Goal: Information Seeking & Learning: Learn about a topic

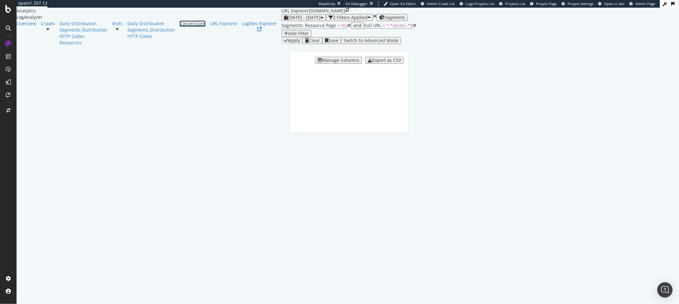
click at [180, 27] on div "Conversions" at bounding box center [193, 23] width 26 height 6
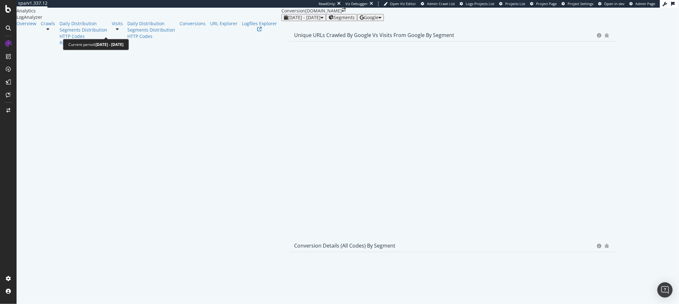
click at [288, 20] on span "[DATE] - [DATE]" at bounding box center [304, 17] width 33 height 6
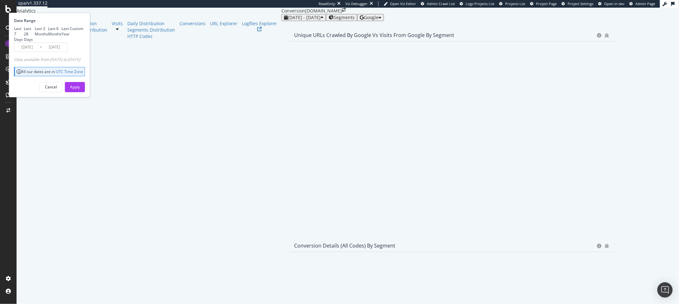
click at [48, 37] on div "Last 3 Months" at bounding box center [41, 31] width 13 height 11
type input "[DATE]"
click at [80, 90] on div "Apply" at bounding box center [75, 86] width 10 height 5
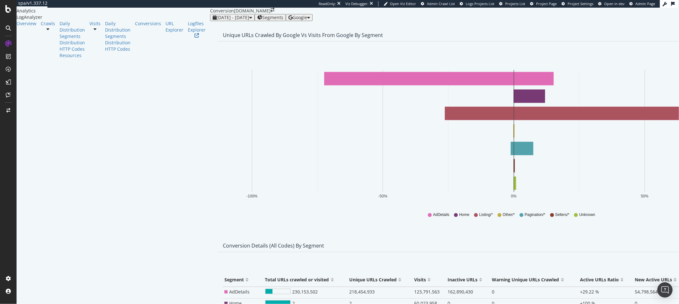
type input "3"
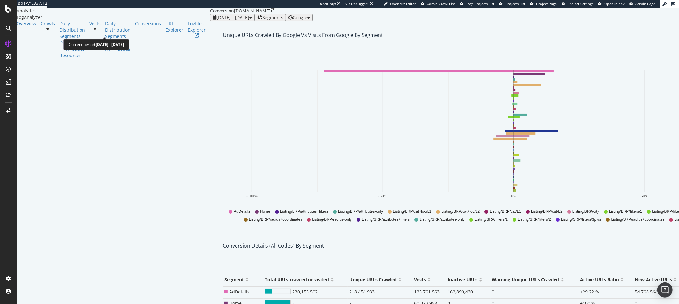
click at [217, 20] on span "[DATE] - [DATE]" at bounding box center [233, 17] width 33 height 6
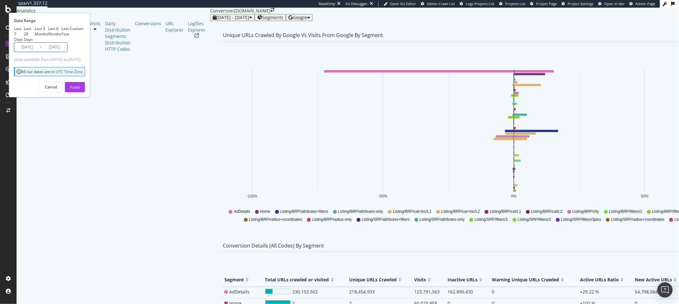
click at [40, 52] on input "[DATE]" at bounding box center [26, 47] width 25 height 9
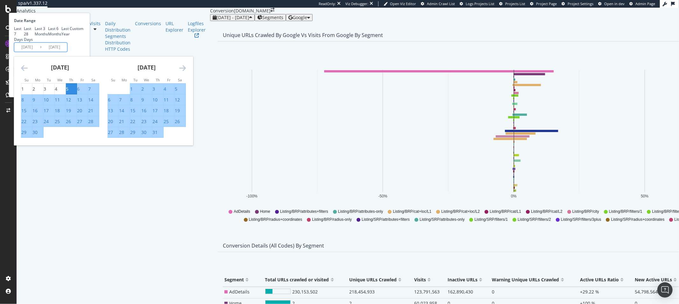
click at [186, 72] on icon "Move forward to switch to the next month." at bounding box center [182, 68] width 7 height 8
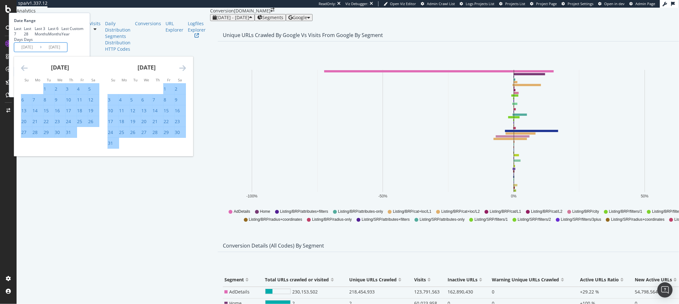
click at [186, 72] on icon "Move forward to switch to the next month." at bounding box center [182, 68] width 7 height 8
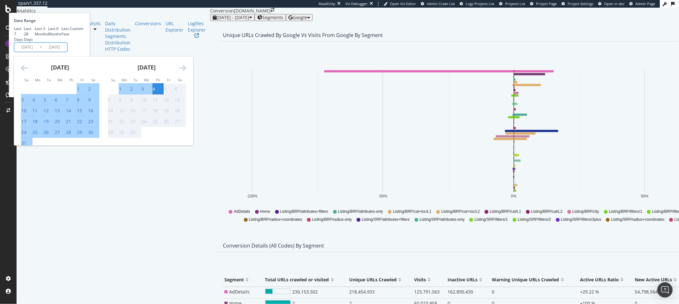
click at [28, 72] on icon "Move backward to switch to the previous month." at bounding box center [24, 68] width 7 height 8
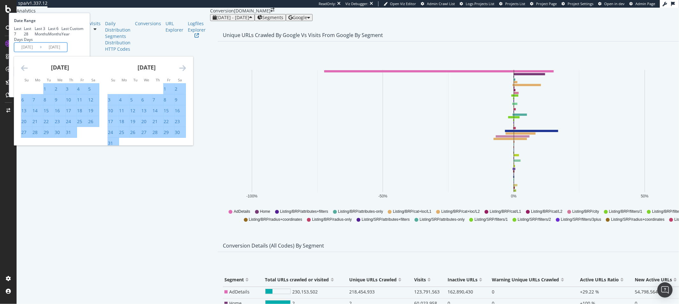
click at [28, 72] on icon "Move backward to switch to the previous month." at bounding box center [24, 68] width 7 height 8
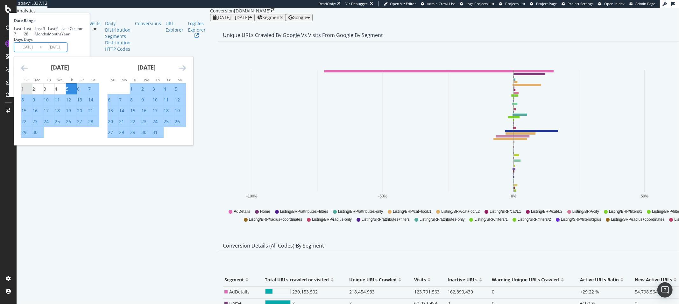
click at [24, 92] on div "1" at bounding box center [22, 89] width 3 height 6
type input "2025/06/01"
click at [186, 72] on icon "Move forward to switch to the next month." at bounding box center [182, 68] width 7 height 8
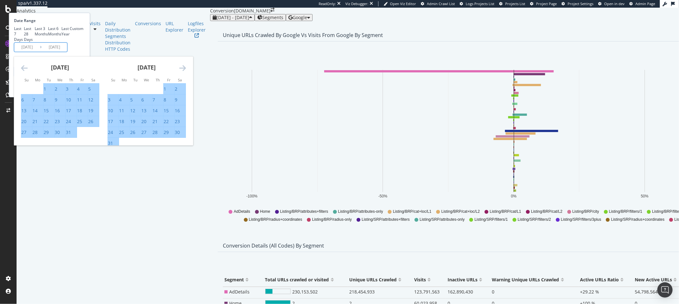
click at [113, 146] on div "31" at bounding box center [110, 143] width 5 height 6
type input "2025/08/31"
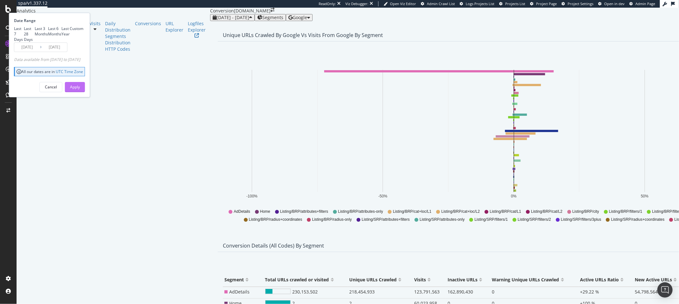
click at [80, 90] on div "Apply" at bounding box center [75, 86] width 10 height 5
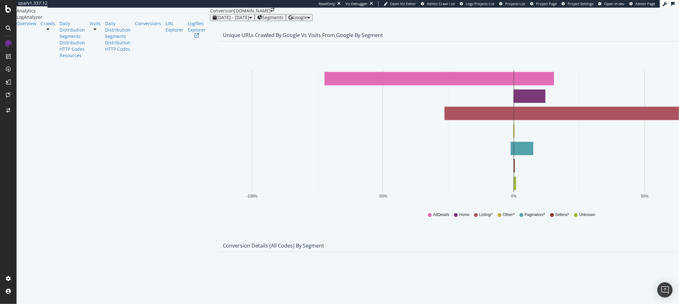
type input "3"
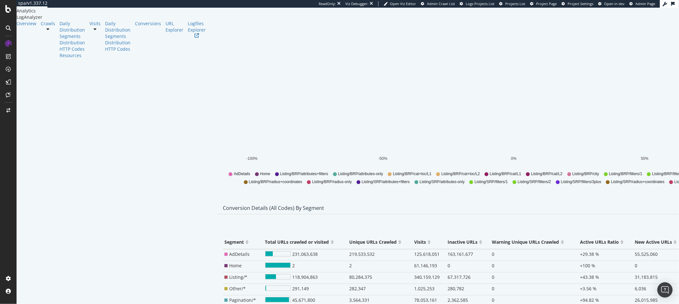
scroll to position [119, 0]
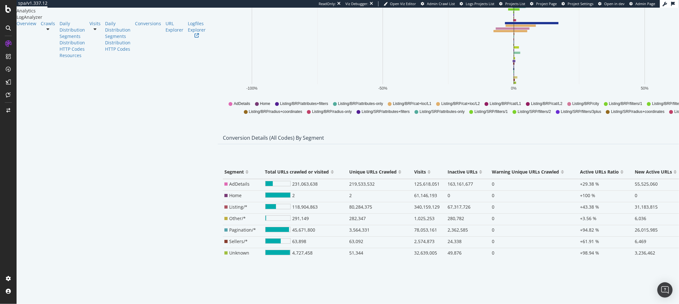
type input "3"
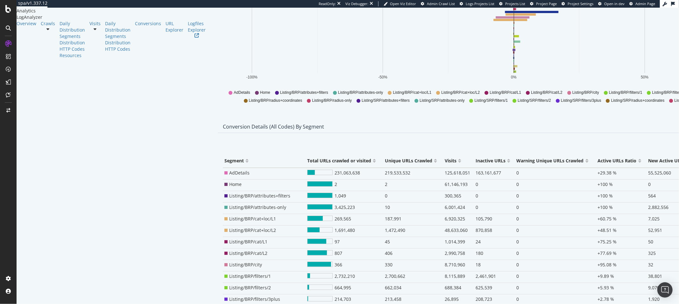
click at [507, 166] on div at bounding box center [508, 163] width 3 height 5
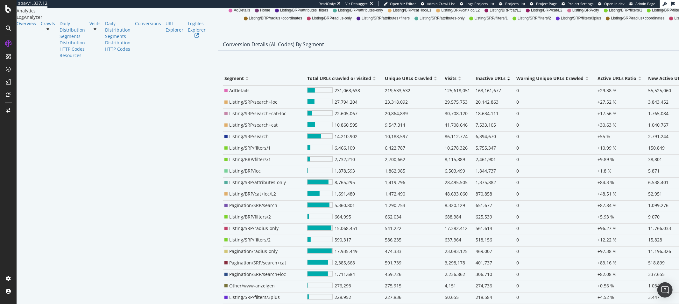
scroll to position [0, 0]
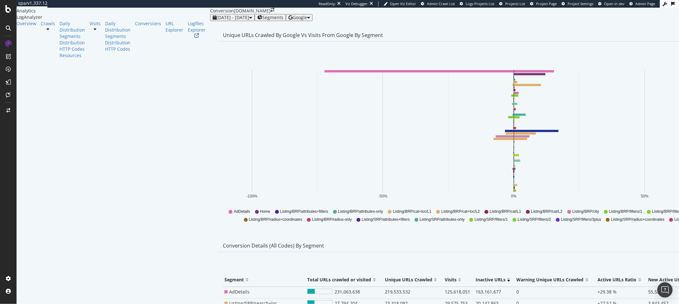
click at [262, 20] on span "Segments" at bounding box center [272, 17] width 21 height 5
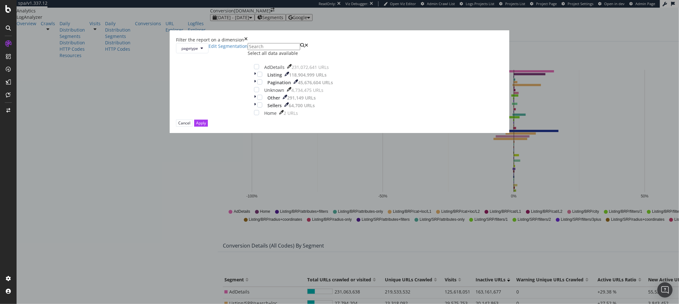
click at [248, 43] on icon "times" at bounding box center [246, 40] width 4 height 6
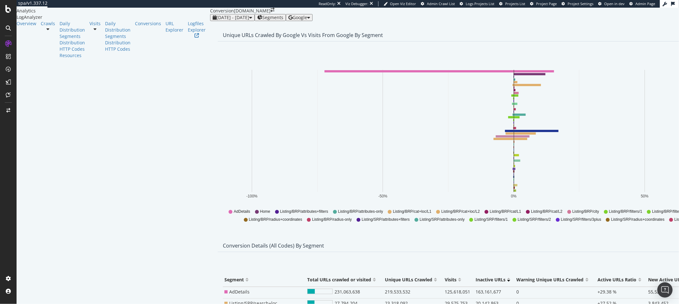
click at [262, 20] on span "Segments" at bounding box center [272, 17] width 21 height 5
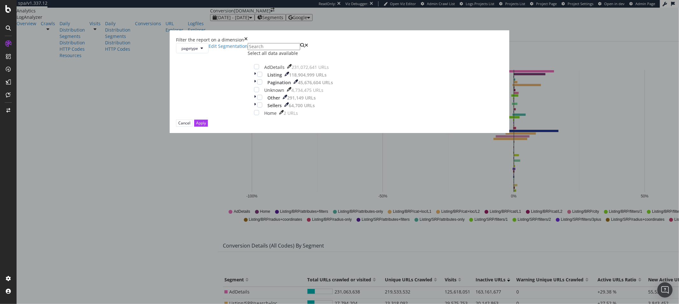
click at [297, 56] on div "Select all data available" at bounding box center [294, 53] width 92 height 6
click at [258, 68] on icon "modal" at bounding box center [256, 66] width 3 height 3
click at [208, 126] on button "Apply" at bounding box center [201, 122] width 14 height 7
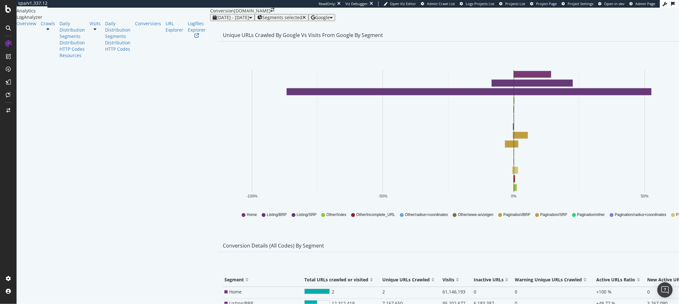
type input "3"
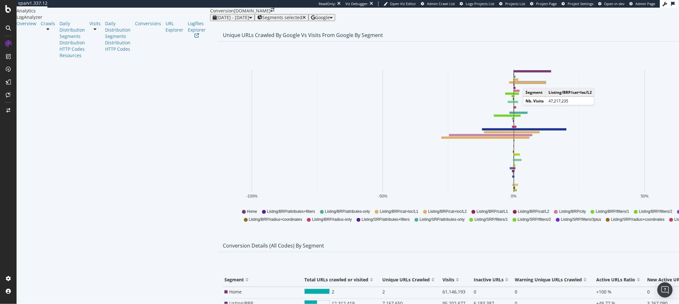
click at [514, 83] on rect "A chart." at bounding box center [530, 83] width 32 height 2
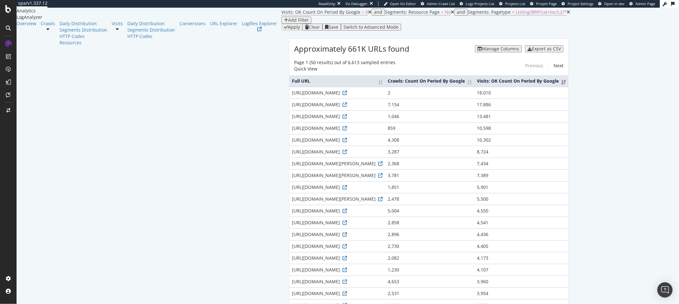
scroll to position [17, 0]
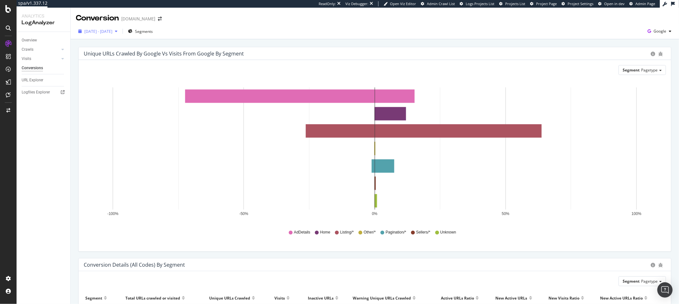
click at [98, 34] on span "[DATE] - [DATE]" at bounding box center [98, 31] width 28 height 5
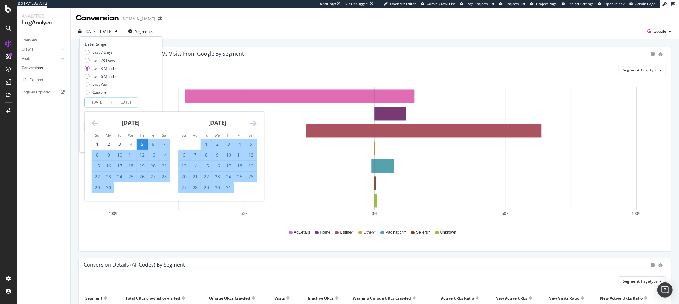
click at [96, 105] on input "[DATE]" at bounding box center [97, 102] width 25 height 9
click at [95, 123] on icon "Move backward to switch to the previous month." at bounding box center [95, 123] width 7 height 8
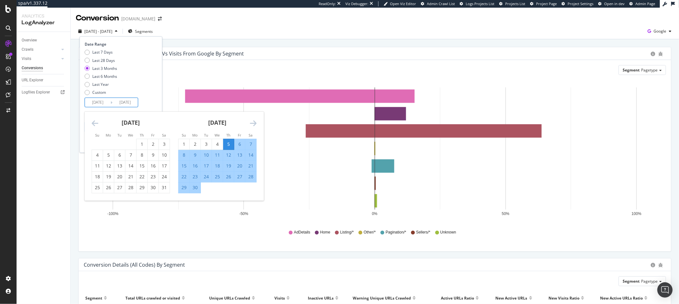
click at [95, 123] on icon "Move backward to switch to the previous month." at bounding box center [95, 123] width 7 height 8
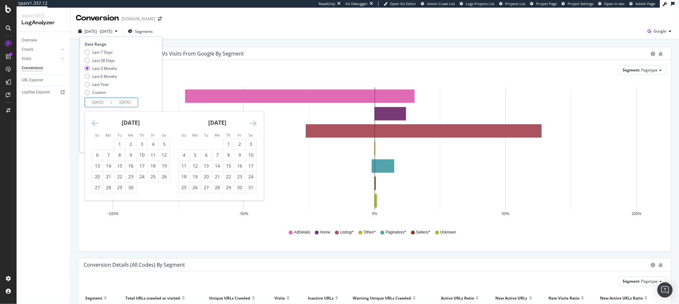
click at [95, 123] on icon "Move backward to switch to the previous month." at bounding box center [95, 123] width 7 height 8
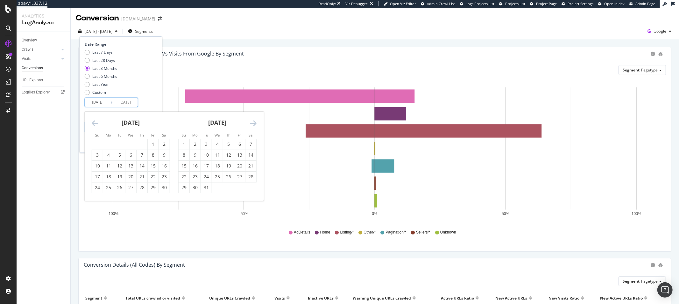
click at [95, 123] on icon "Move backward to switch to the previous month." at bounding box center [95, 123] width 7 height 8
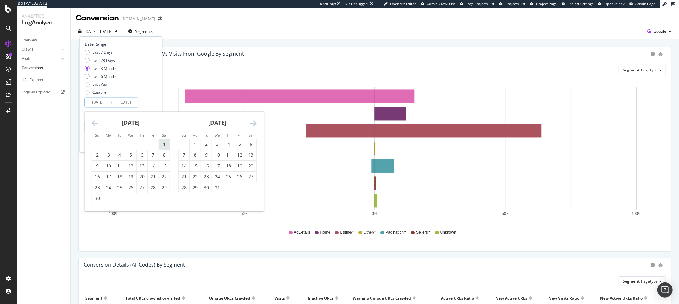
click at [165, 142] on div "1" at bounding box center [164, 144] width 11 height 6
type input "[DATE]"
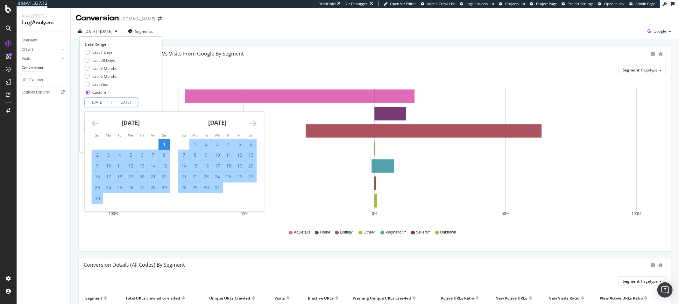
click at [256, 122] on icon "Move forward to switch to the next month." at bounding box center [253, 123] width 7 height 8
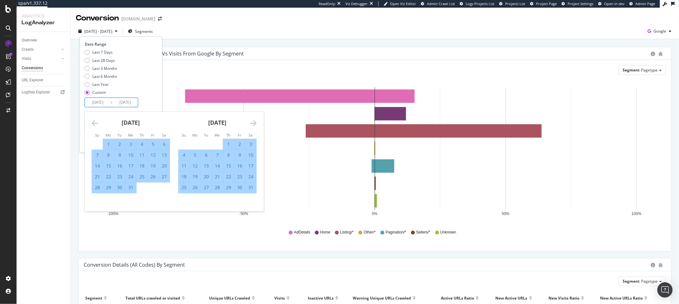
click at [251, 193] on td "31" at bounding box center [250, 187] width 11 height 11
type input "[DATE]"
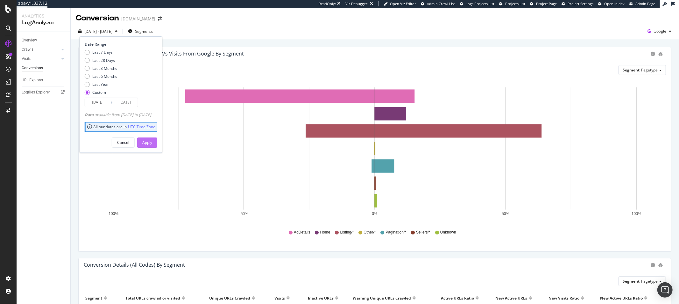
click at [152, 142] on div "Apply" at bounding box center [147, 142] width 10 height 5
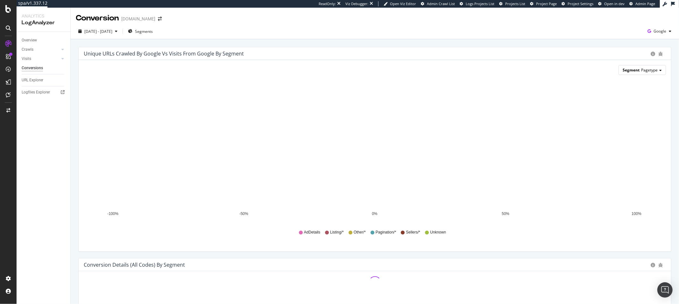
click at [654, 68] on span "Pagetype" at bounding box center [650, 69] width 17 height 5
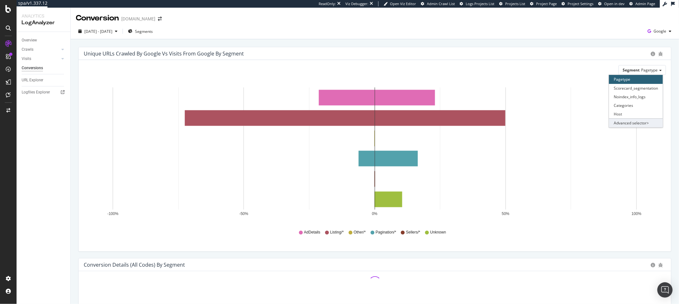
click at [633, 120] on div "Advanced selector >" at bounding box center [636, 122] width 54 height 9
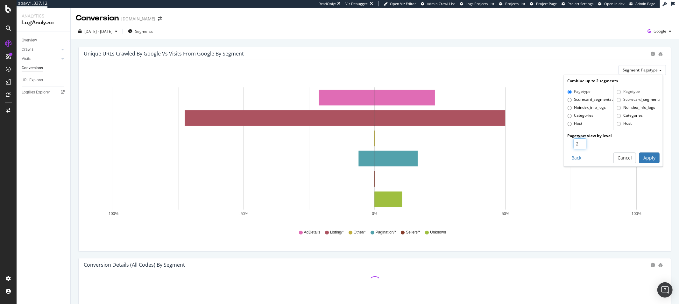
click at [584, 143] on input "2" at bounding box center [580, 143] width 13 height 11
type input "3"
click at [584, 143] on input "3" at bounding box center [580, 143] width 13 height 11
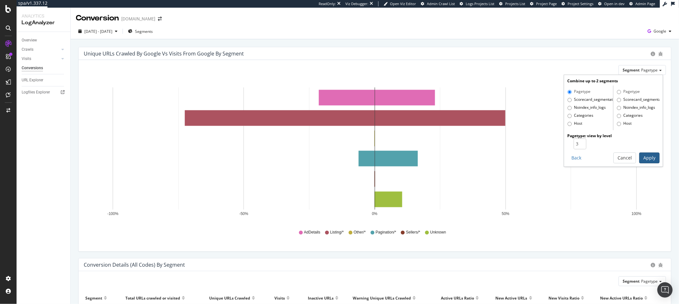
click at [647, 156] on button "Apply" at bounding box center [650, 157] width 20 height 11
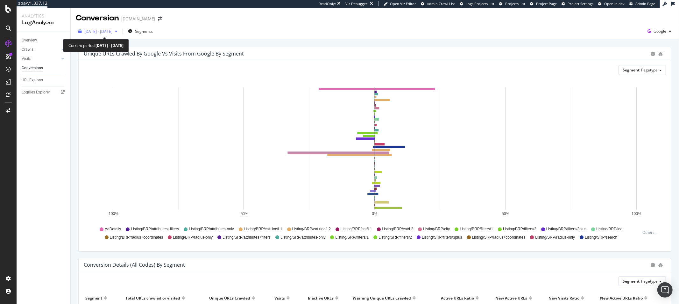
click at [99, 34] on div "[DATE] - [DATE]" at bounding box center [98, 31] width 44 height 10
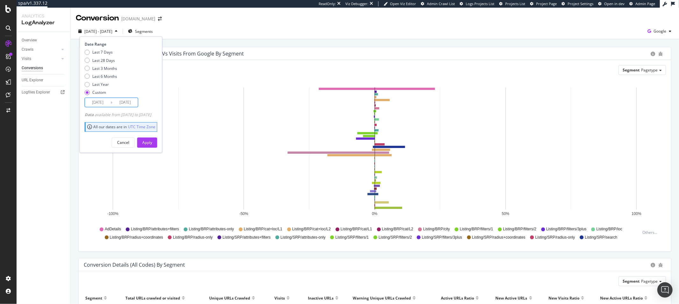
click at [103, 104] on input "[DATE]" at bounding box center [97, 102] width 25 height 9
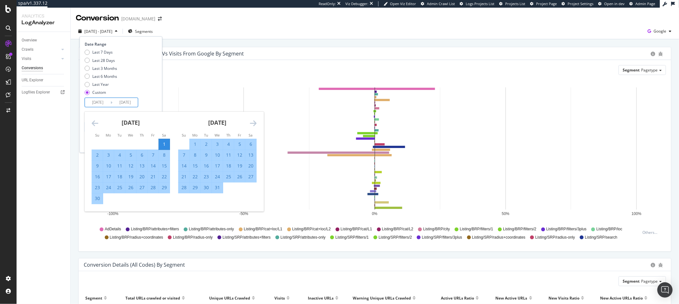
click at [157, 104] on div "Date Range Last 7 Days Last 28 Days Last 3 Months Last 6 Months Last Year Custo…" at bounding box center [121, 74] width 73 height 66
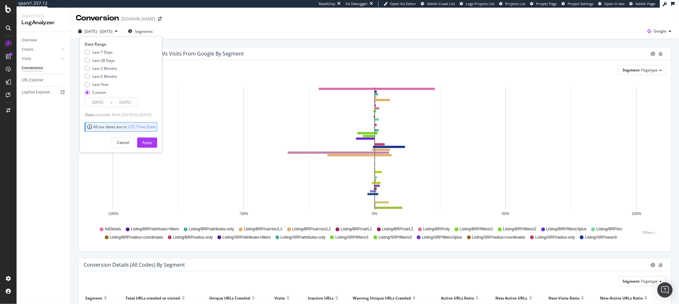
click at [264, 27] on div "[DATE] - [DATE] Segments Date Range Last 7 Days Last 28 Days Last 3 Months Last…" at bounding box center [375, 32] width 609 height 13
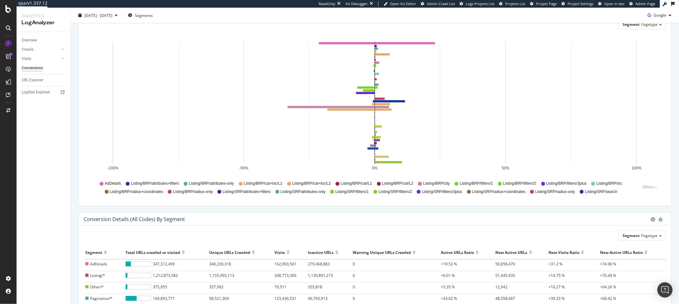
scroll to position [91, 0]
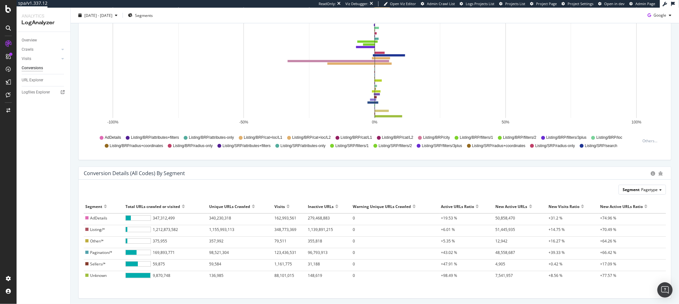
click at [653, 191] on span "Pagetype" at bounding box center [650, 189] width 17 height 5
click at [631, 241] on div "Advanced selector >" at bounding box center [636, 242] width 54 height 9
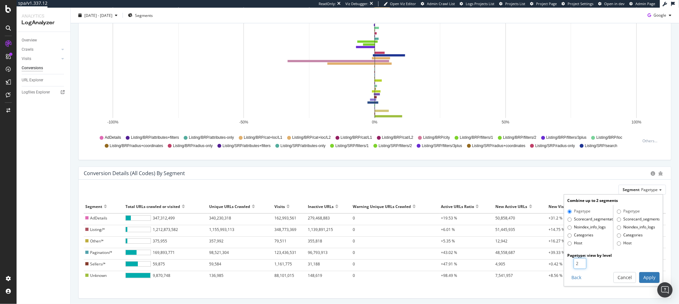
click at [583, 261] on input "2" at bounding box center [580, 263] width 13 height 11
type input "3"
click at [583, 261] on input "3" at bounding box center [580, 263] width 13 height 11
click at [651, 276] on button "Apply" at bounding box center [650, 277] width 20 height 11
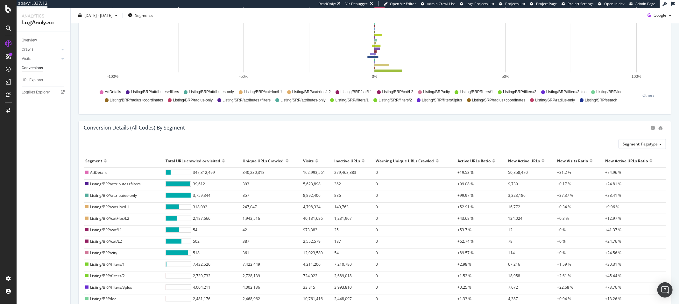
scroll to position [147, 0]
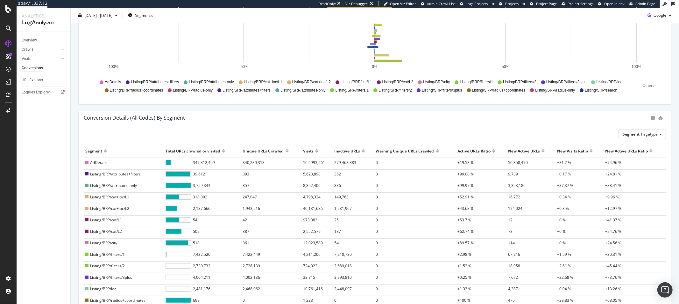
click at [493, 152] on div at bounding box center [493, 153] width 3 height 5
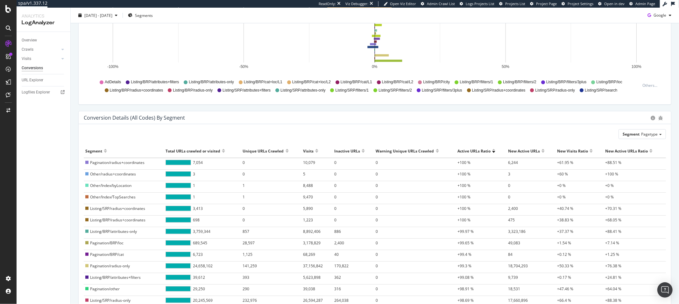
click at [493, 152] on div at bounding box center [493, 153] width 3 height 5
click at [364, 152] on div at bounding box center [363, 153] width 3 height 5
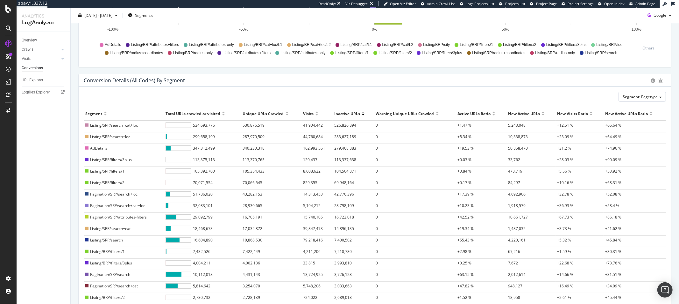
scroll to position [0, 0]
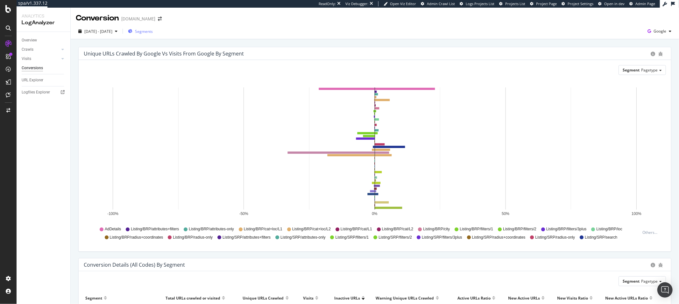
click at [153, 28] on div "Segments" at bounding box center [140, 31] width 25 height 10
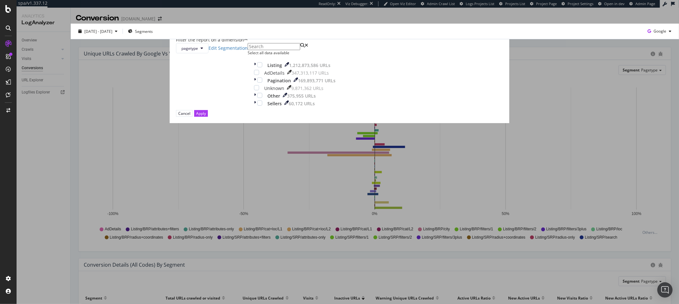
click at [286, 55] on div "Select all data available" at bounding box center [295, 52] width 94 height 5
click at [262, 66] on icon "modal" at bounding box center [260, 64] width 3 height 3
click at [262, 67] on div "modal" at bounding box center [259, 64] width 5 height 5
click at [259, 75] on div "modal" at bounding box center [256, 72] width 5 height 5
click at [206, 116] on div "Apply" at bounding box center [201, 113] width 10 height 5
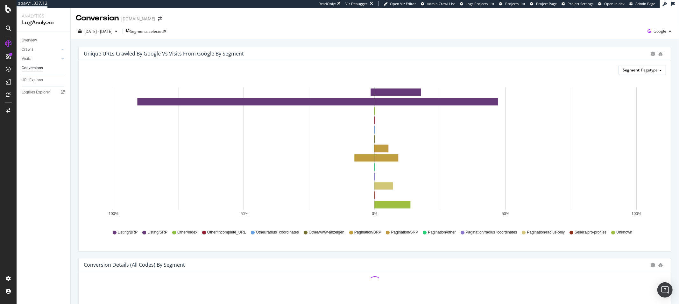
click at [659, 66] on div "Segment Pagetype" at bounding box center [642, 69] width 47 height 9
click at [635, 124] on div "Advanced selector >" at bounding box center [636, 122] width 54 height 9
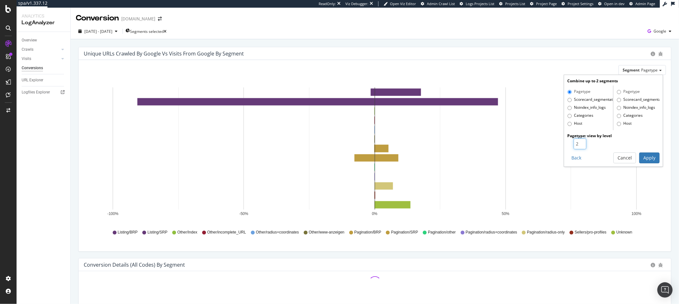
click at [584, 140] on input "2" at bounding box center [580, 143] width 13 height 11
click at [580, 144] on input "1" at bounding box center [580, 143] width 13 height 11
click at [581, 141] on input "2" at bounding box center [580, 143] width 13 height 11
type input "3"
click at [581, 141] on input "3" at bounding box center [580, 143] width 13 height 11
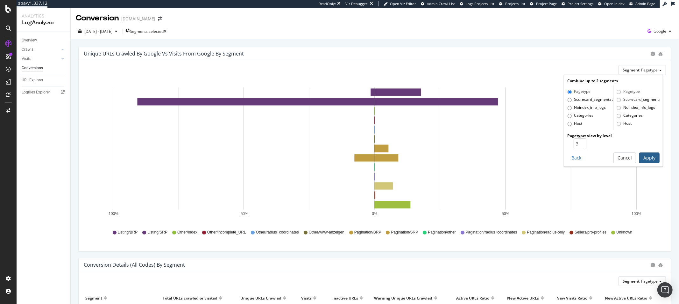
click at [648, 161] on button "Apply" at bounding box center [650, 157] width 20 height 11
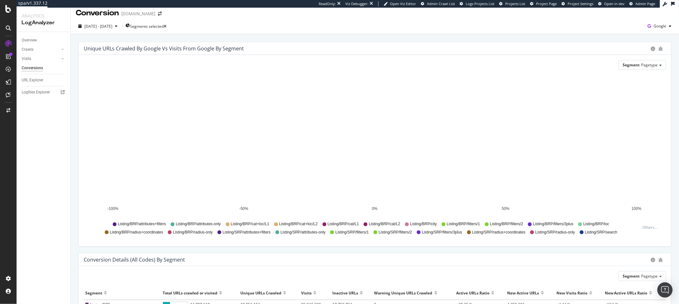
scroll to position [7, 0]
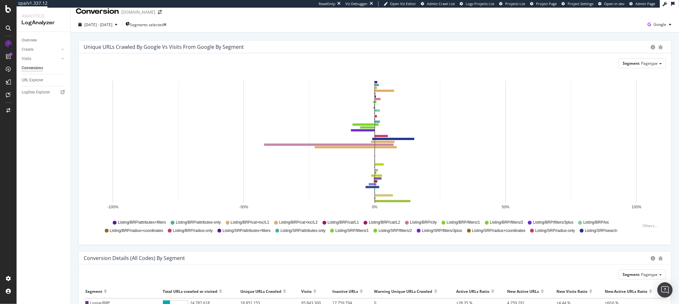
click at [372, 39] on div "Unique URLs Crawled by google vs Visits from google by Segment Segment Pagetype…" at bounding box center [375, 261] width 609 height 459
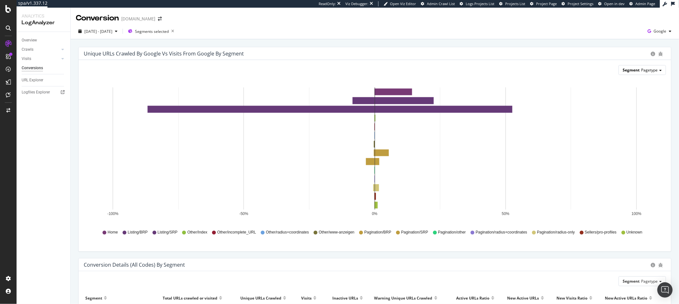
click at [611, 72] on span "Pagetype" at bounding box center [650, 69] width 17 height 5
click at [611, 121] on div "Advanced selector >" at bounding box center [636, 122] width 54 height 9
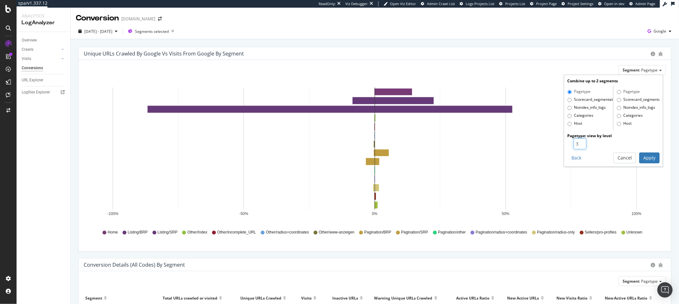
type input "3"
click at [581, 142] on input "3" at bounding box center [580, 143] width 13 height 11
click at [611, 157] on button "Apply" at bounding box center [650, 157] width 20 height 11
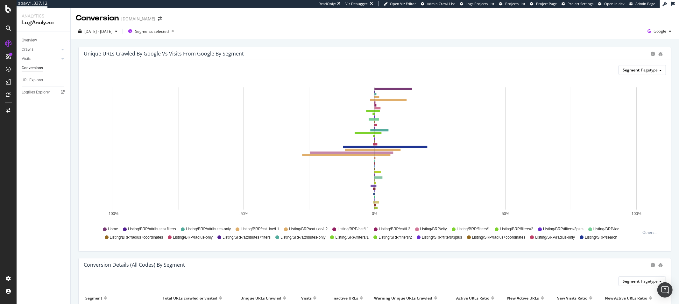
click at [611, 68] on span "Pagetype" at bounding box center [650, 69] width 17 height 5
click at [611, 124] on div "Advanced selector >" at bounding box center [636, 122] width 54 height 9
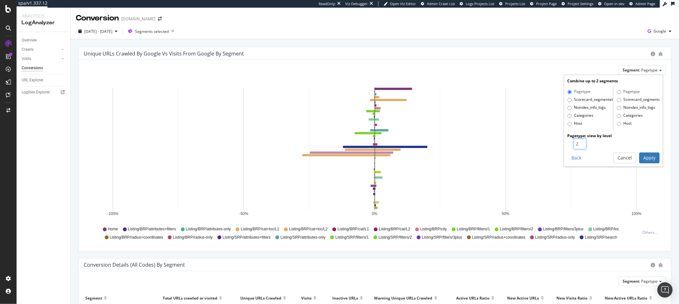
type input "2"
click at [584, 146] on input "2" at bounding box center [580, 143] width 13 height 11
click at [611, 156] on button "Apply" at bounding box center [650, 157] width 20 height 11
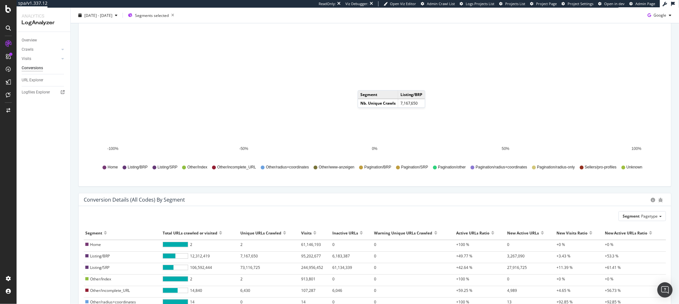
scroll to position [183, 0]
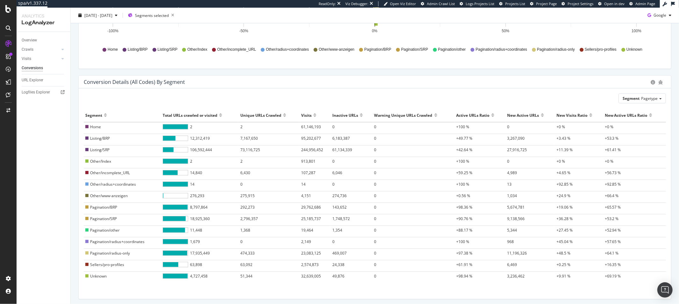
click at [363, 117] on div at bounding box center [361, 117] width 3 height 5
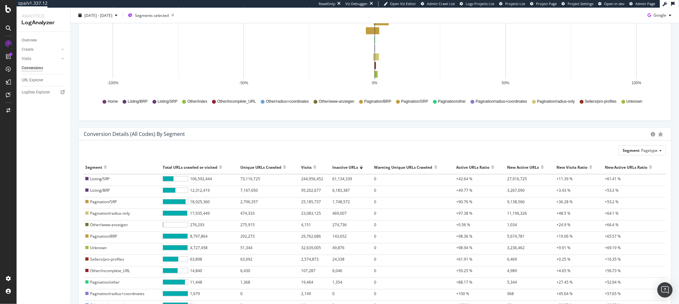
scroll to position [180, 0]
